Goal: Find contact information: Find contact information

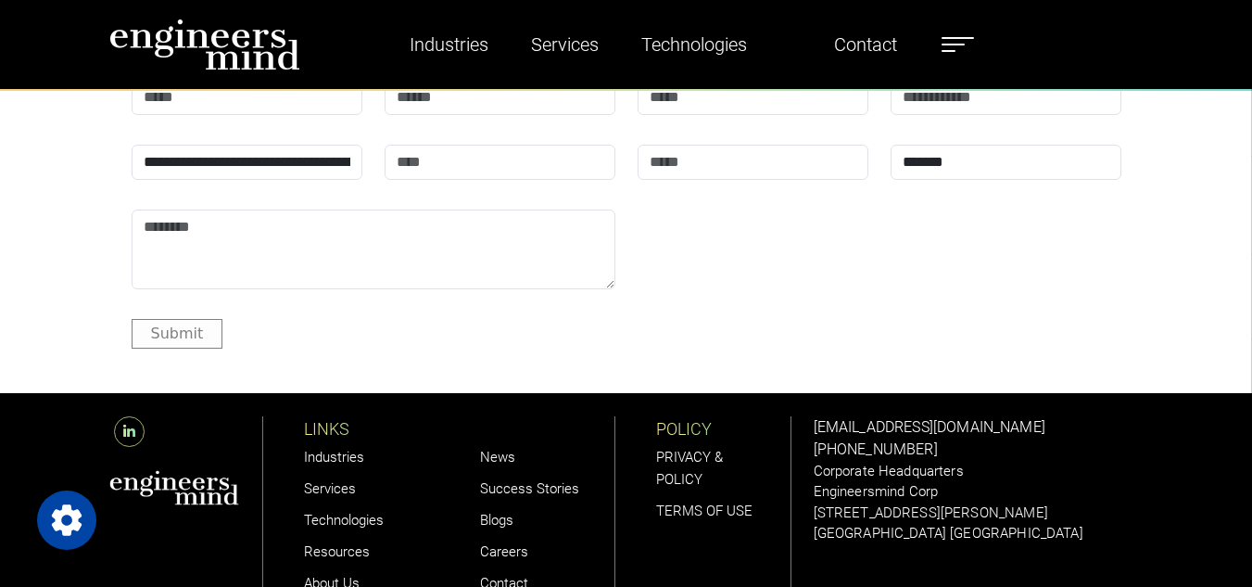
scroll to position [5591, 0]
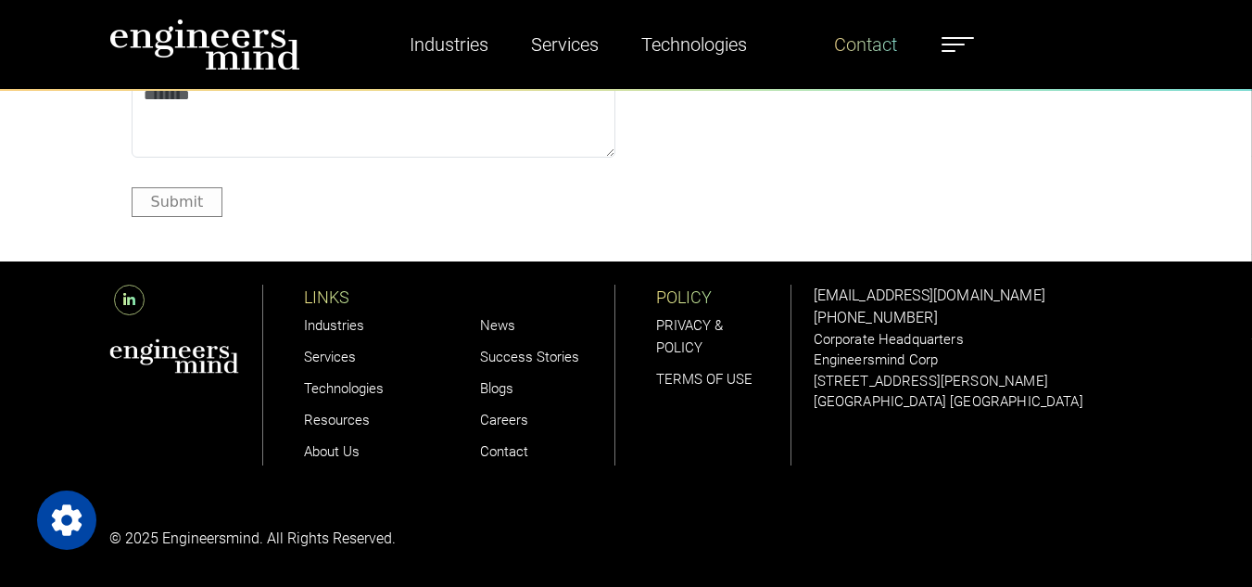
click at [853, 44] on link "Contact" at bounding box center [866, 44] width 78 height 43
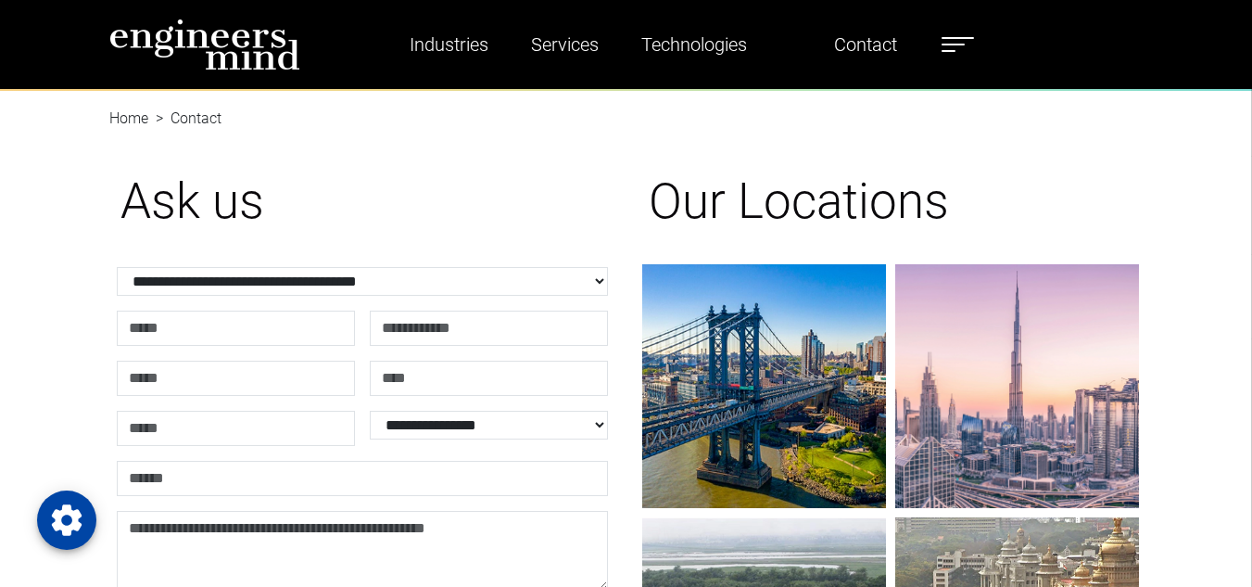
drag, startPoint x: 1262, startPoint y: 94, endPoint x: 1229, endPoint y: 45, distance: 58.6
